Goal: Find specific page/section: Find specific page/section

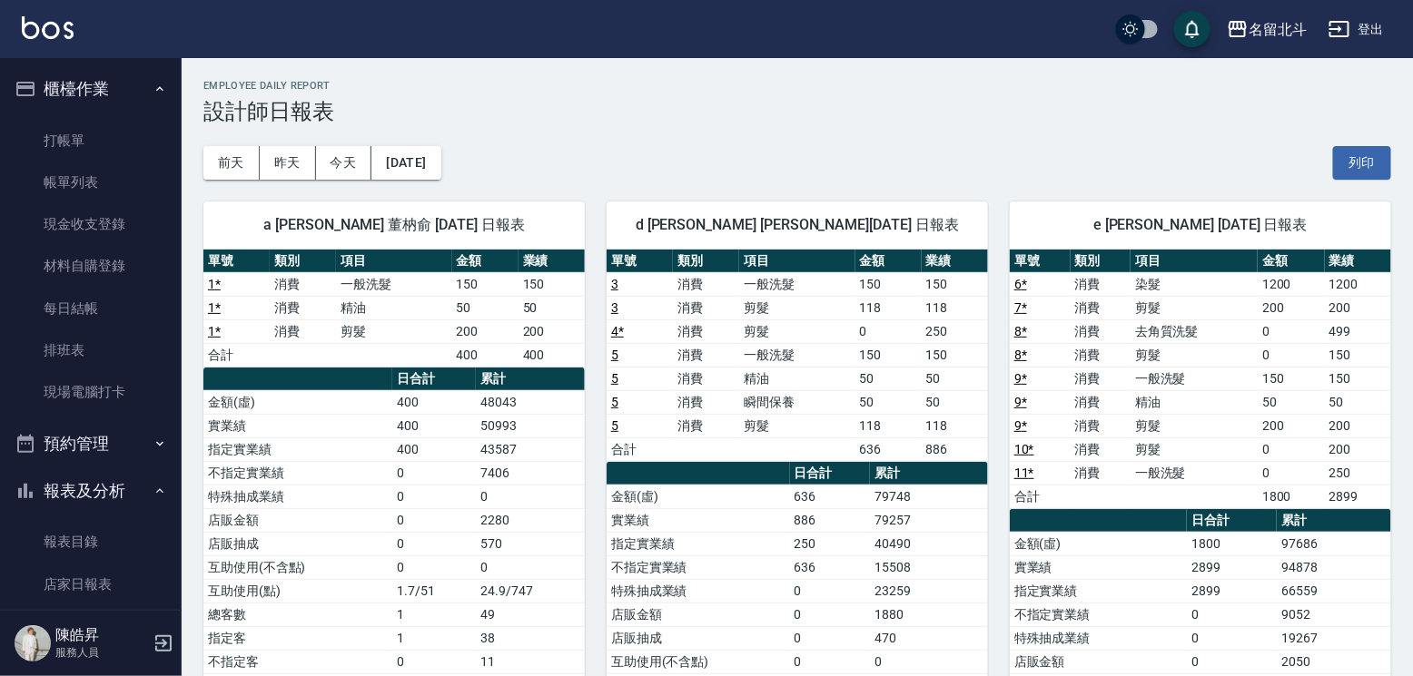
click at [316, 146] on button "今天" at bounding box center [344, 163] width 56 height 34
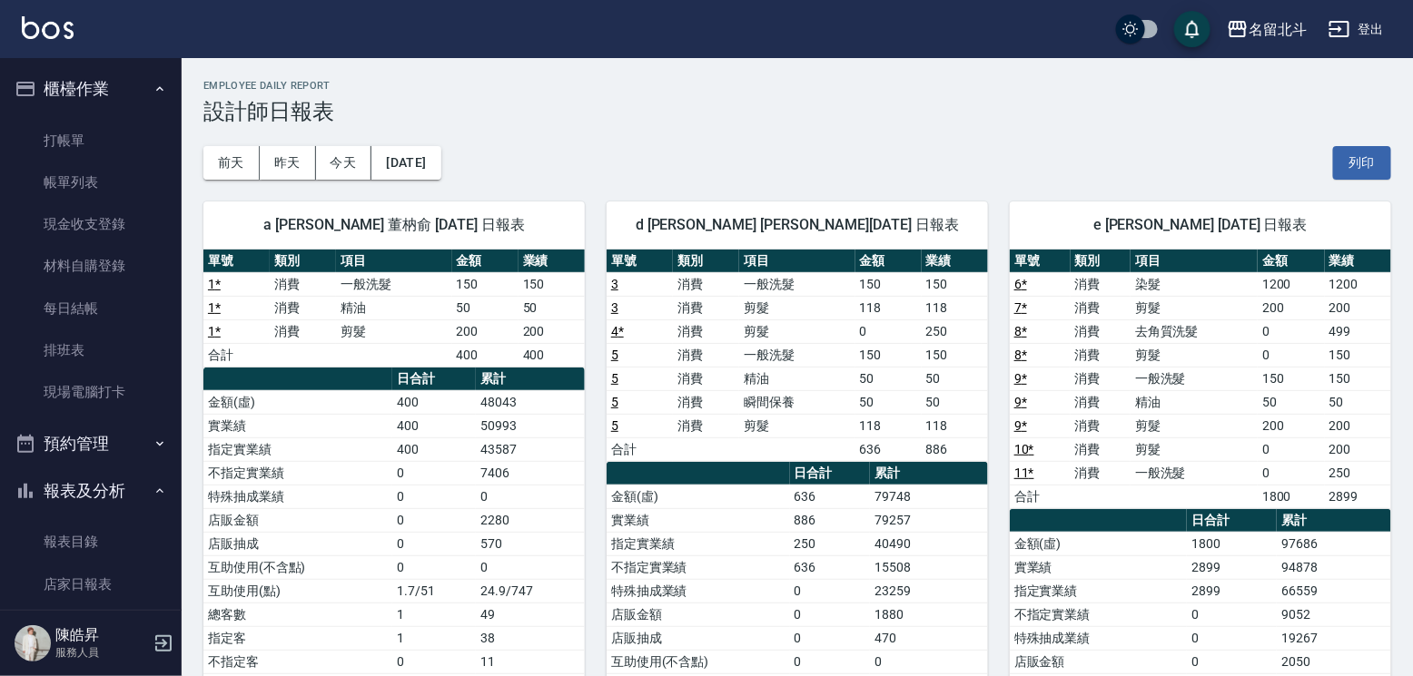
click at [316, 146] on button "今天" at bounding box center [344, 163] width 56 height 34
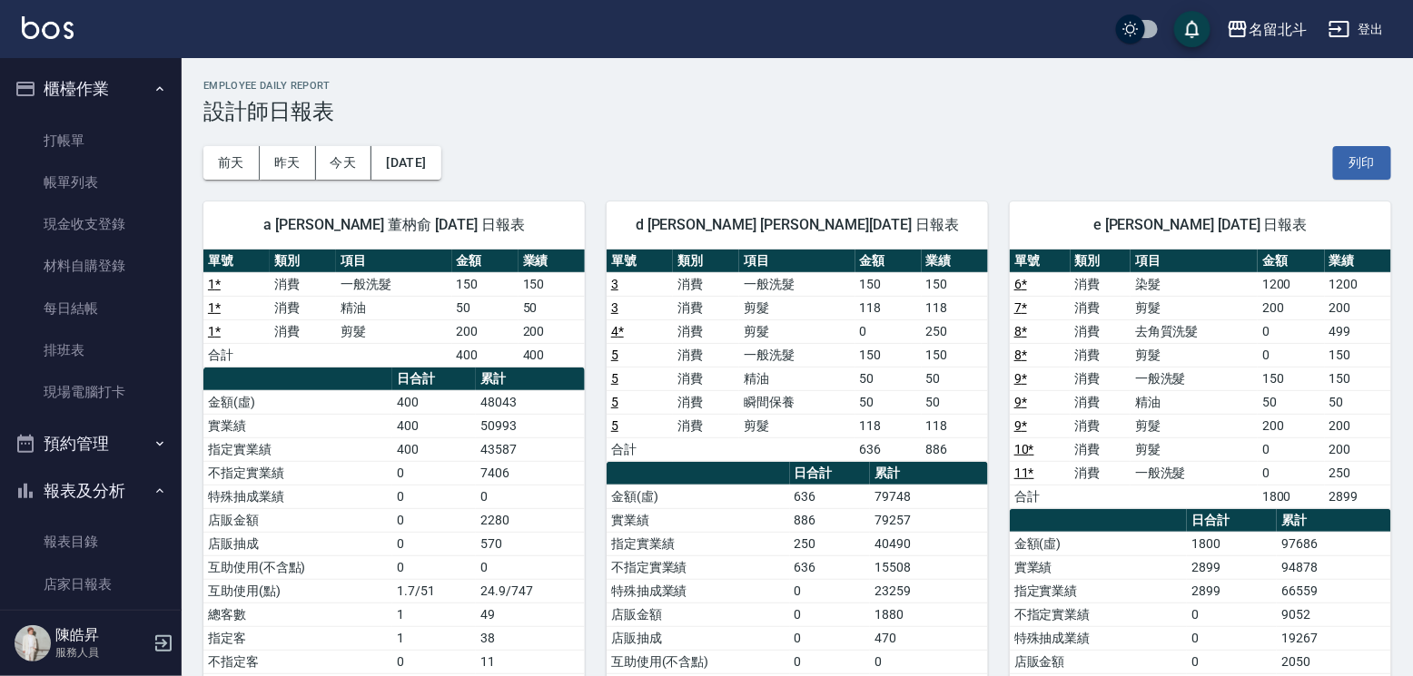
click at [316, 146] on button "今天" at bounding box center [344, 163] width 56 height 34
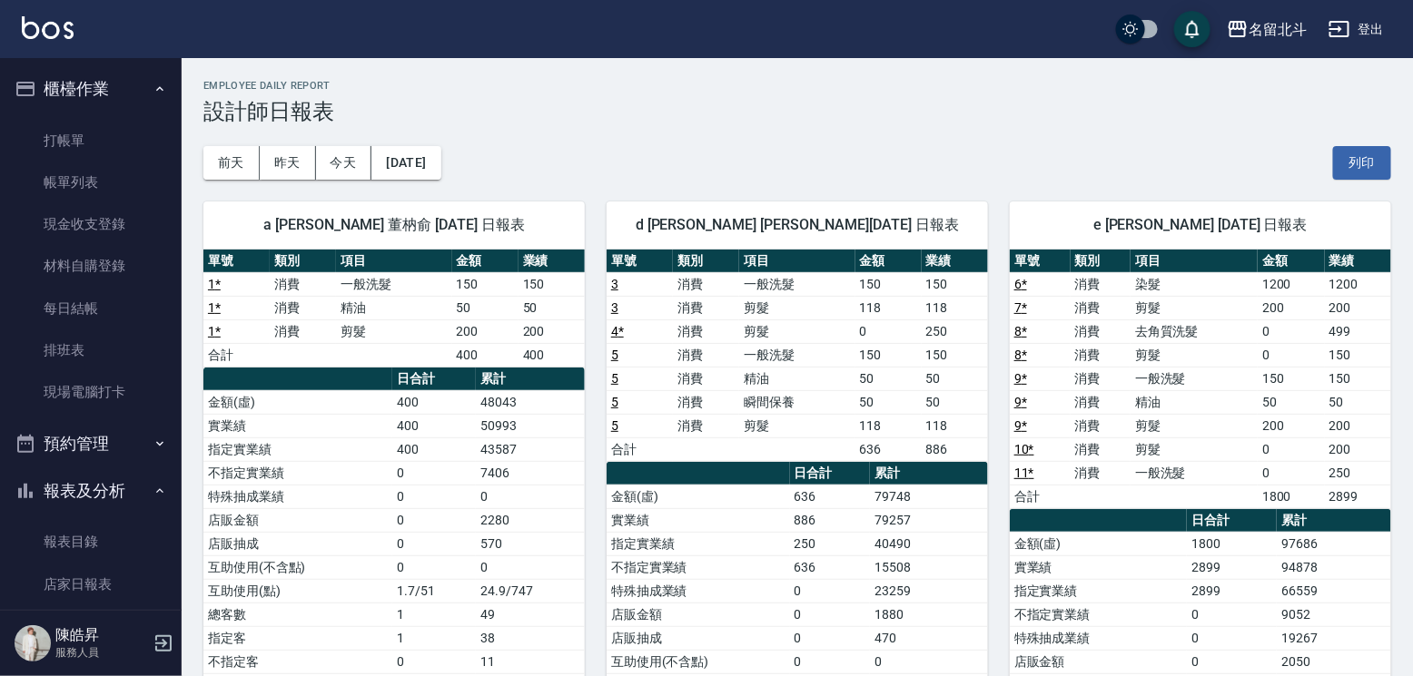
click at [316, 146] on button "今天" at bounding box center [344, 163] width 56 height 34
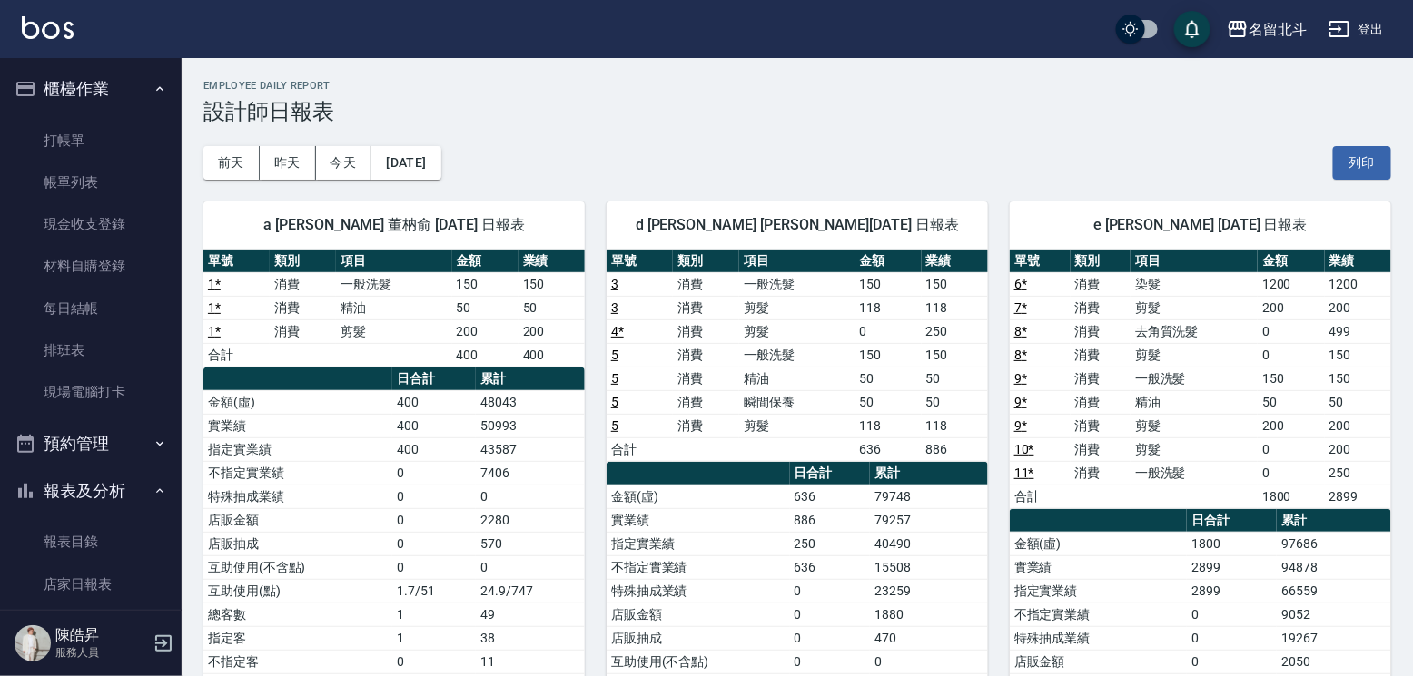
click at [316, 146] on button "今天" at bounding box center [344, 163] width 56 height 34
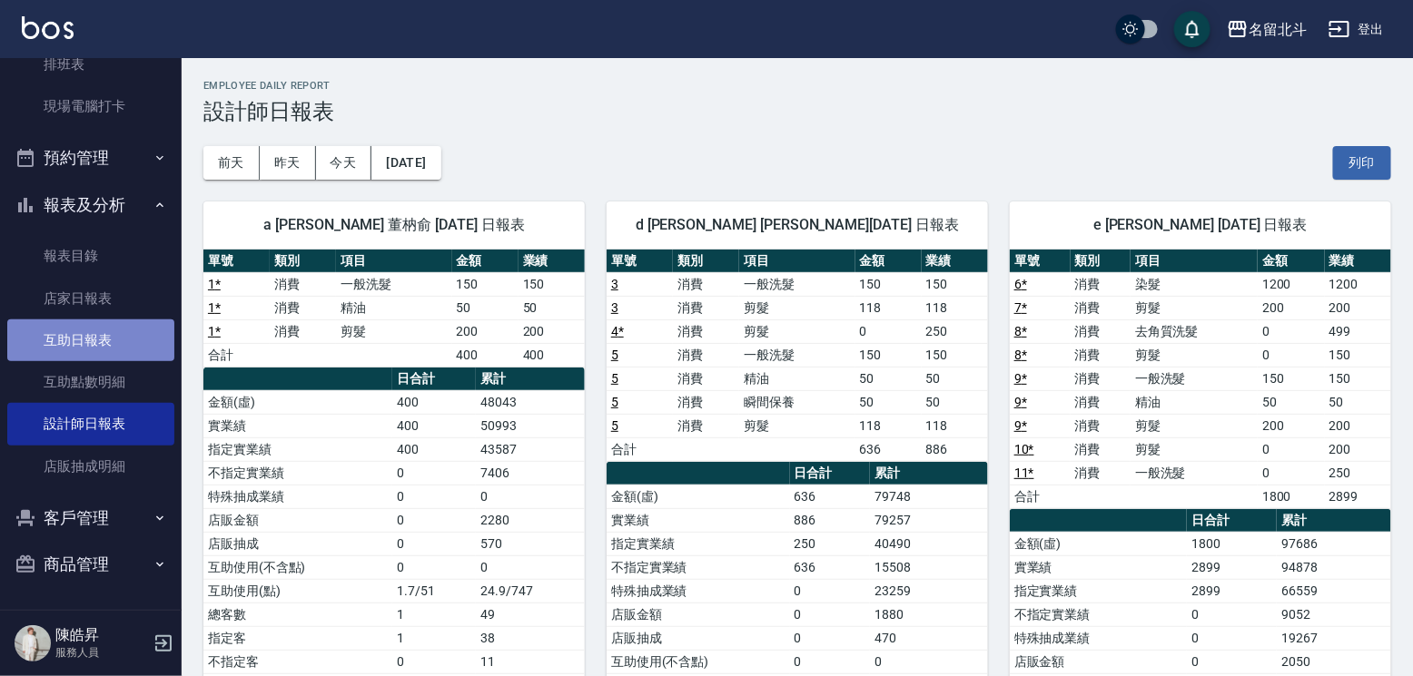
click at [94, 341] on link "互助日報表" at bounding box center [90, 341] width 167 height 42
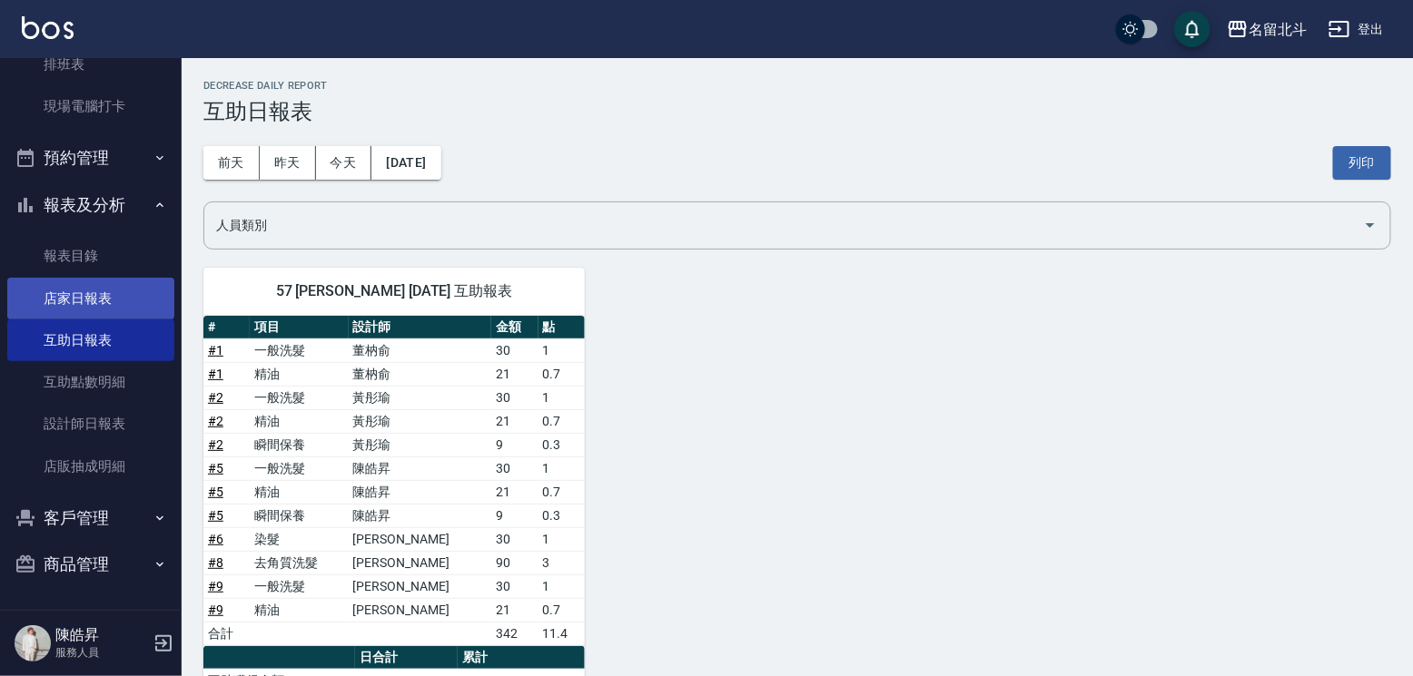
click at [76, 305] on link "店家日報表" at bounding box center [90, 299] width 167 height 42
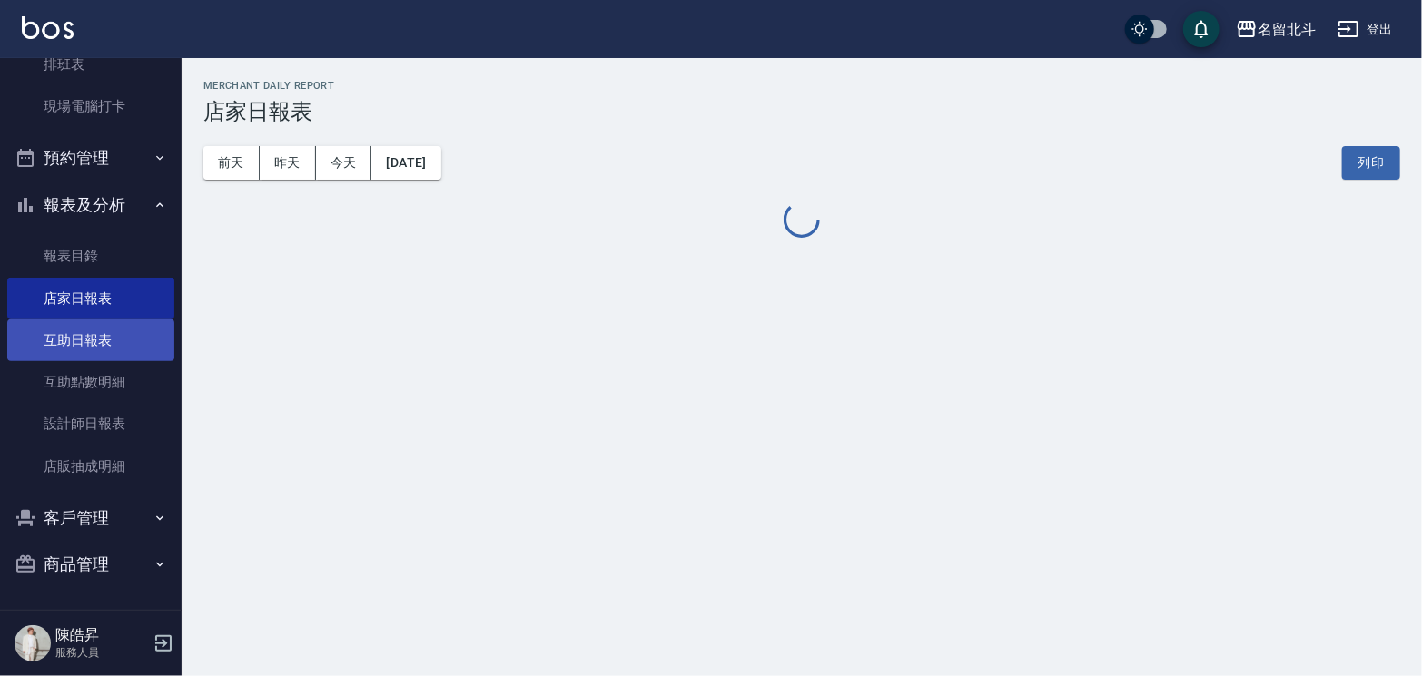
click at [92, 330] on link "互助日報表" at bounding box center [90, 341] width 167 height 42
